Goal: Task Accomplishment & Management: Use online tool/utility

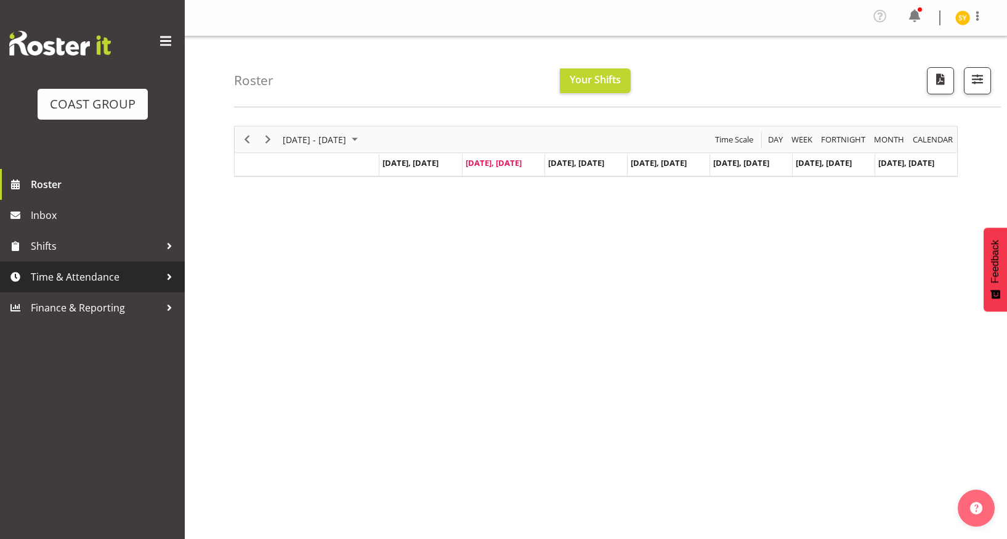
click at [60, 282] on span "Time & Attendance" at bounding box center [95, 276] width 129 height 18
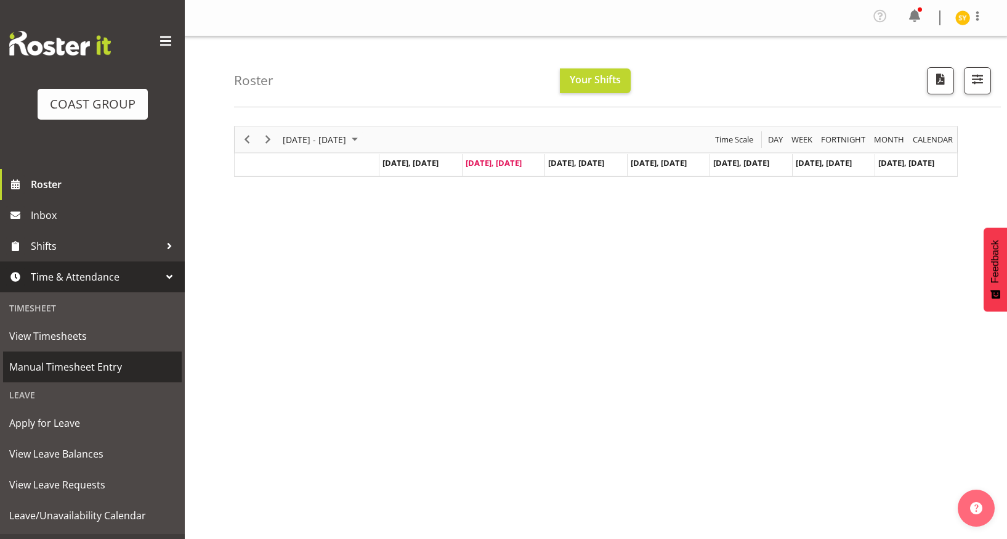
click at [55, 372] on span "Manual Timesheet Entry" at bounding box center [92, 366] width 166 height 18
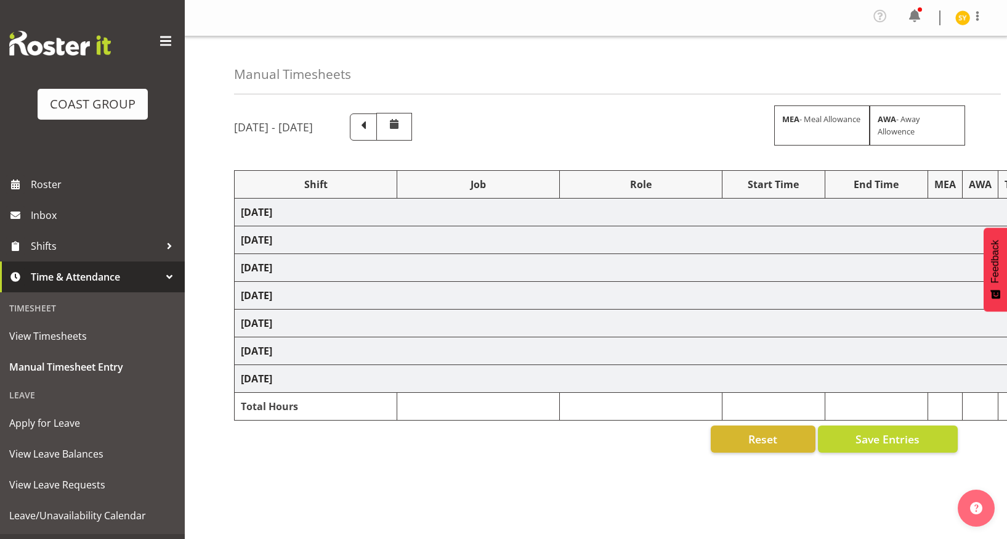
select select "69"
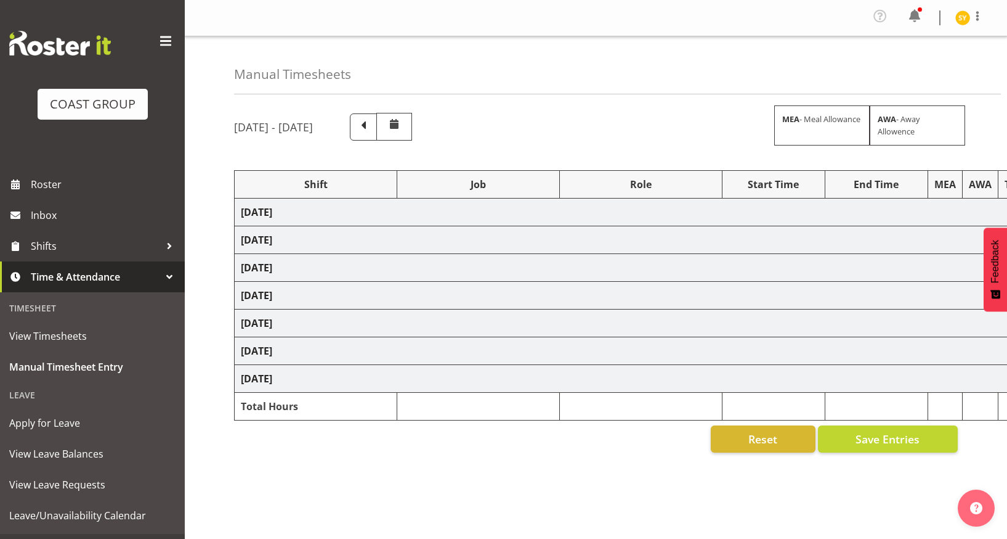
select select "69"
